Goal: Transaction & Acquisition: Purchase product/service

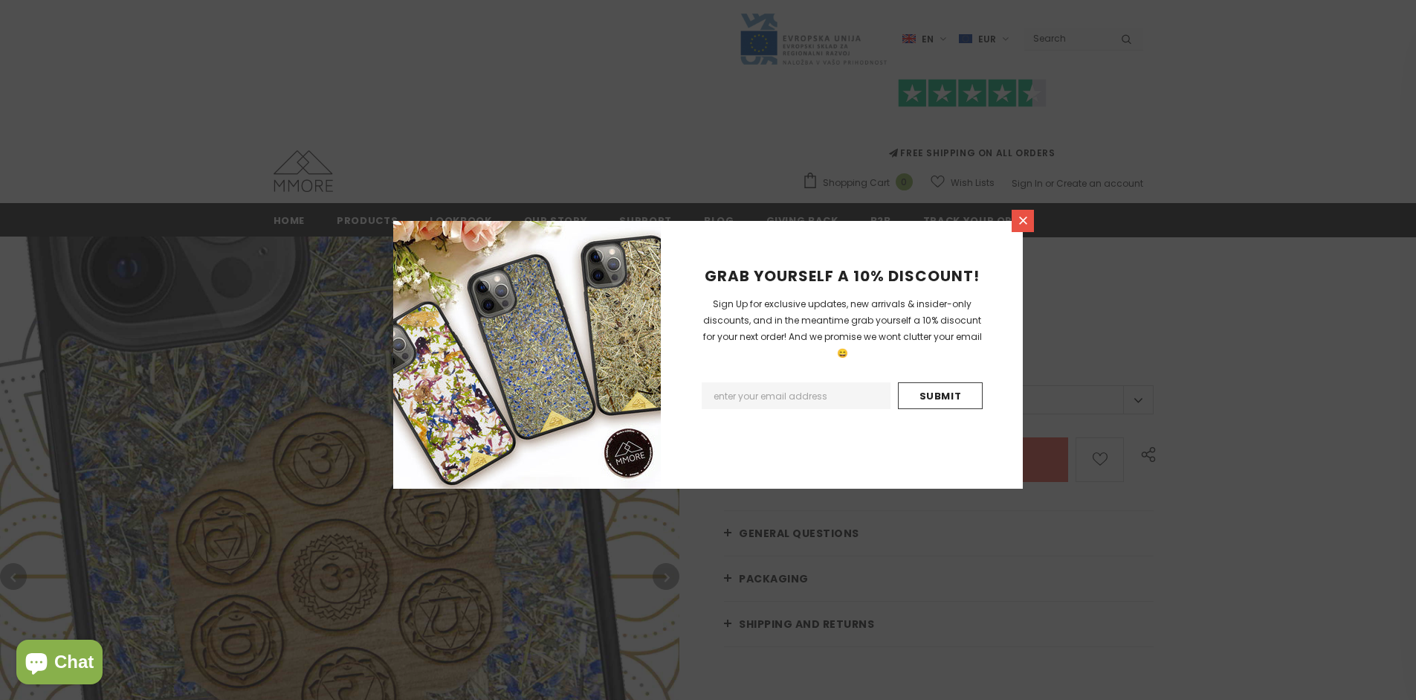
click at [1023, 220] on icon at bounding box center [1023, 220] width 8 height 8
